Goal: Task Accomplishment & Management: Complete application form

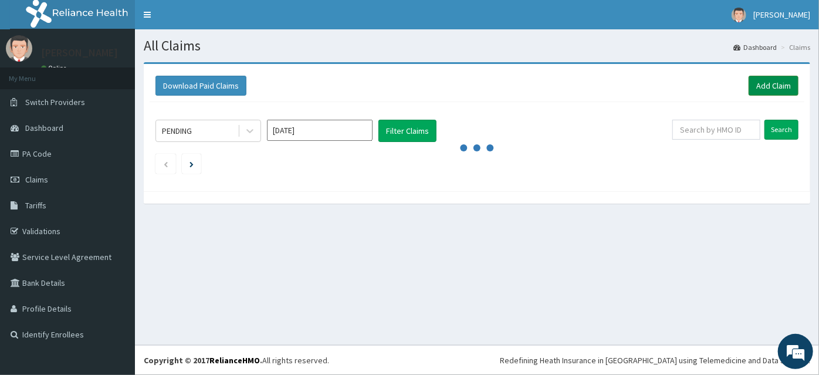
click at [756, 85] on link "Add Claim" at bounding box center [774, 86] width 50 height 20
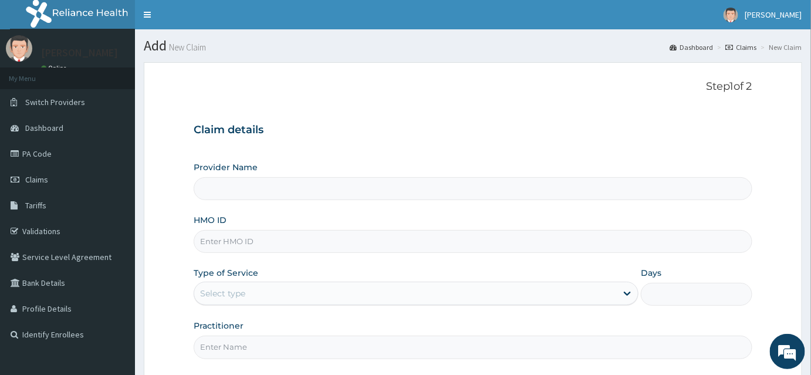
type input "INLAND SPECIALIST HOSPITAL- KETU"
click at [285, 243] on input "HMO ID" at bounding box center [473, 241] width 559 height 23
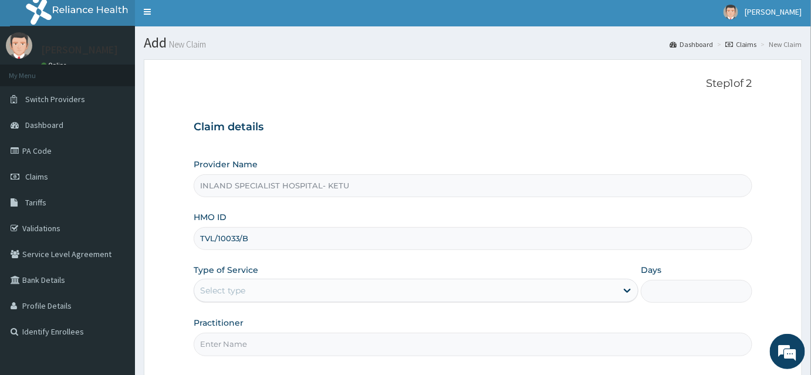
scroll to position [106, 0]
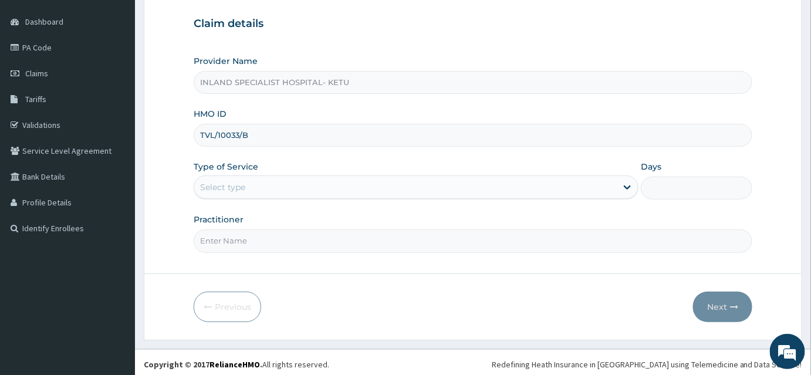
type input "TVL/10033/B"
click at [236, 181] on div "Select type" at bounding box center [222, 187] width 45 height 12
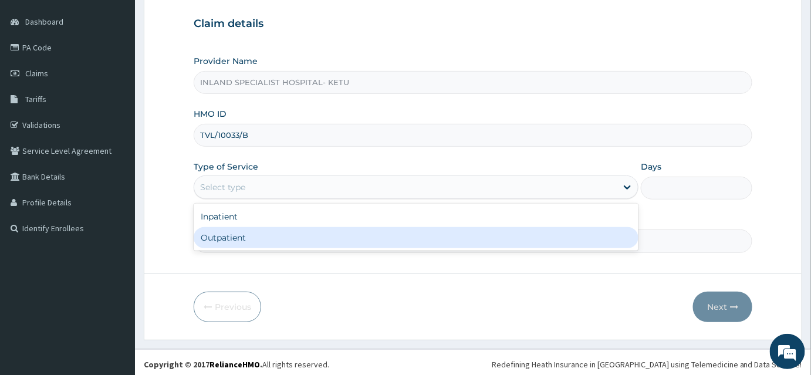
click at [234, 241] on div "Outpatient" at bounding box center [416, 237] width 445 height 21
type input "1"
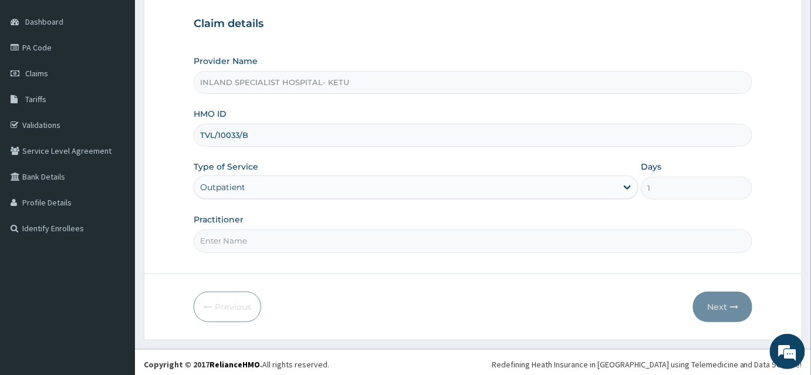
click at [234, 239] on input "Practitioner" at bounding box center [473, 241] width 559 height 23
type input "Dr Akeredolu"
click at [710, 305] on button "Next" at bounding box center [722, 307] width 59 height 31
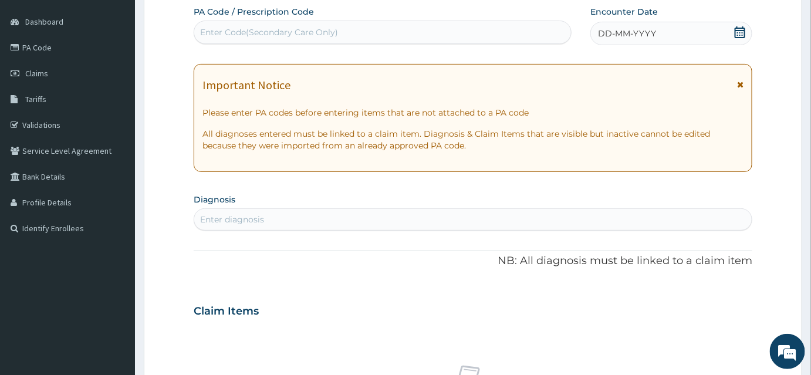
click at [266, 32] on div "Enter Code(Secondary Care Only)" at bounding box center [269, 32] width 138 height 12
paste input "PA/FA6A88"
type input "PA/FA6A88"
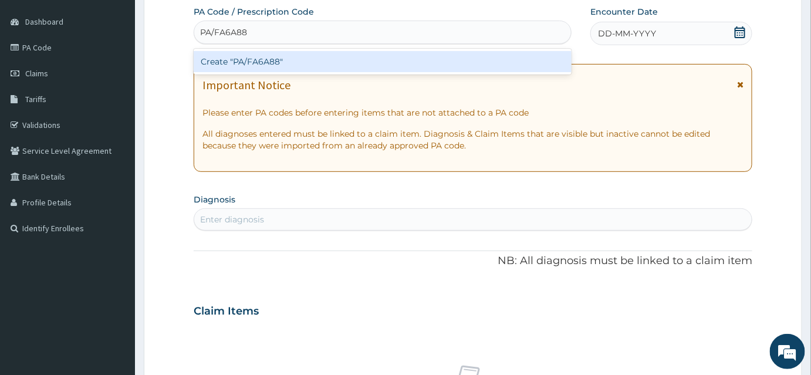
click at [262, 59] on div "Create "PA/FA6A88"" at bounding box center [383, 61] width 378 height 21
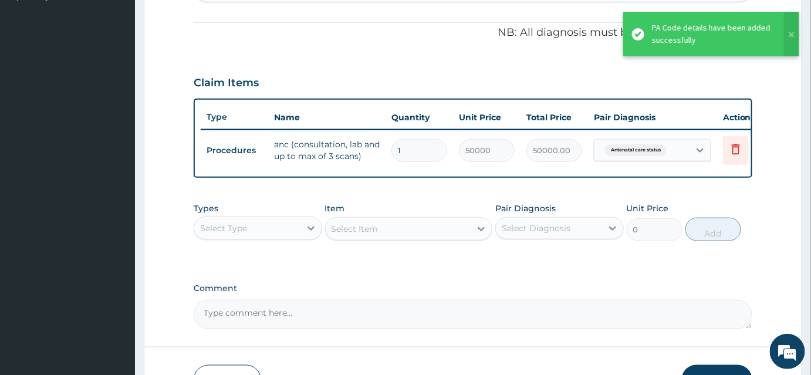
scroll to position [421, 0]
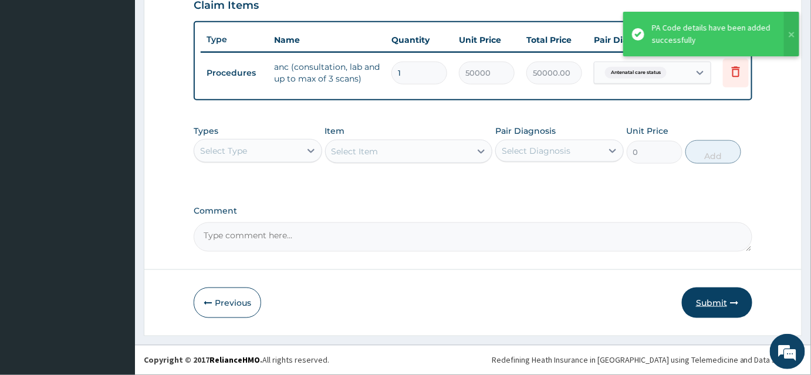
click at [704, 303] on button "Submit" at bounding box center [717, 303] width 70 height 31
